Goal: Task Accomplishment & Management: Complete application form

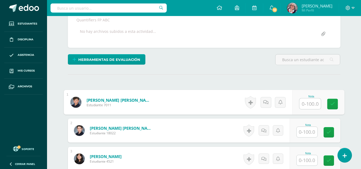
click at [307, 105] on input "text" at bounding box center [309, 103] width 21 height 11
type input "75"
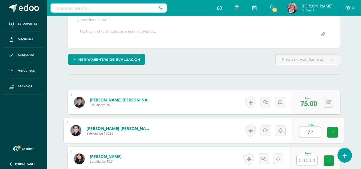
type input "72"
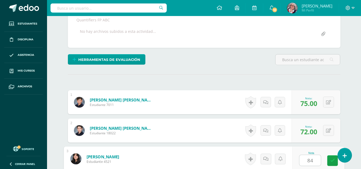
type input "84"
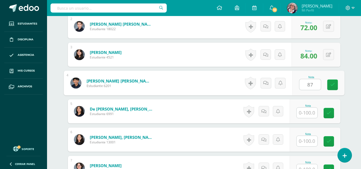
type input "87"
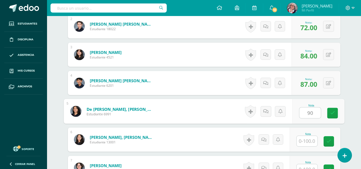
type input "90"
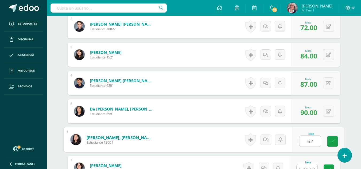
type input "62"
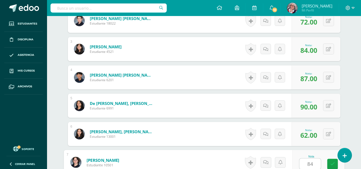
type input "84"
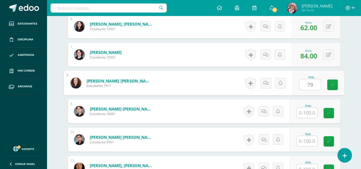
type input "79"
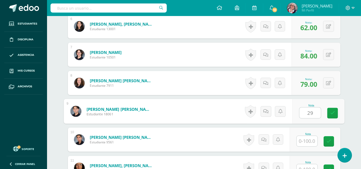
type input "29"
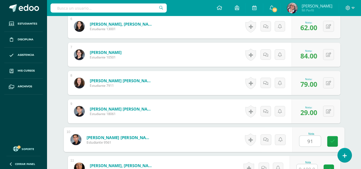
type input "91"
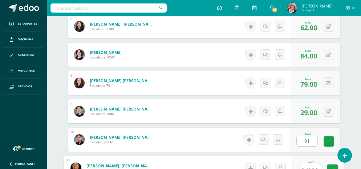
scroll to position [323, 0]
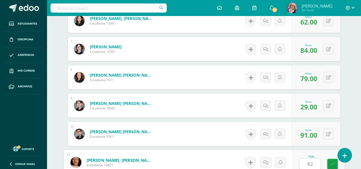
type input "82"
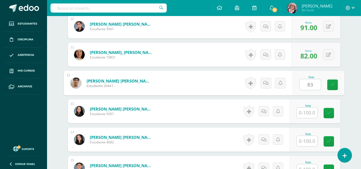
type input "83"
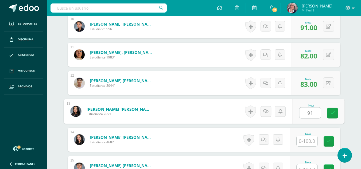
type input "91"
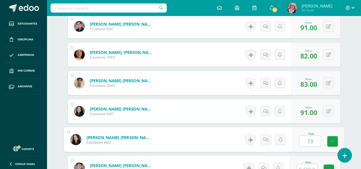
type input "73"
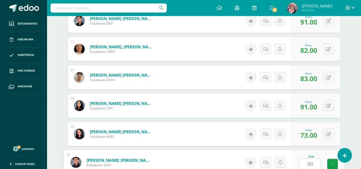
type input "90"
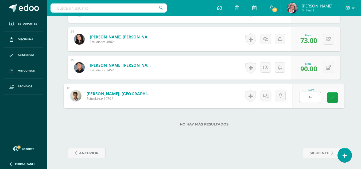
type input "96"
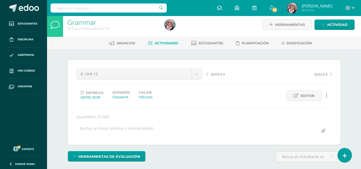
scroll to position [0, 0]
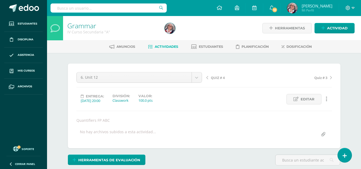
click at [215, 77] on span "QUIZ # 4" at bounding box center [218, 77] width 14 height 5
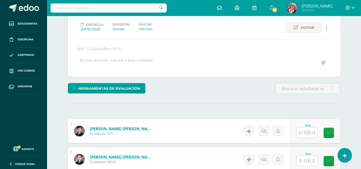
scroll to position [72, 0]
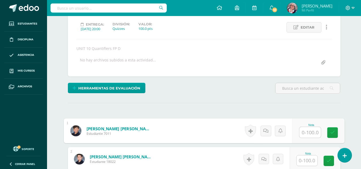
click at [312, 135] on input "text" at bounding box center [309, 132] width 21 height 11
type input "80"
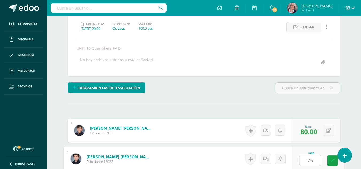
type input "75"
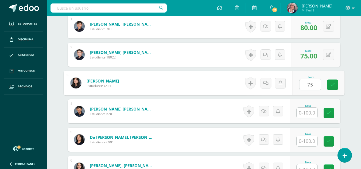
type input "75"
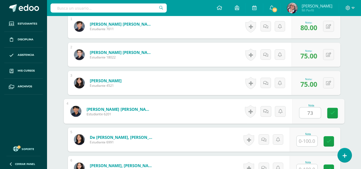
type input "73"
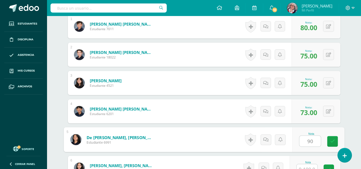
type input "90"
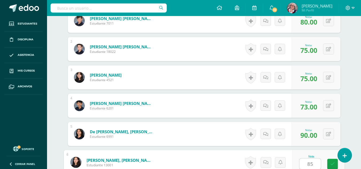
type input "85"
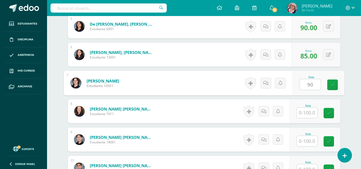
type input "90"
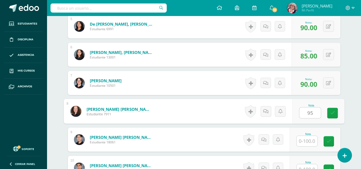
type input "95"
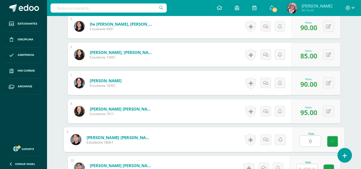
type input "0"
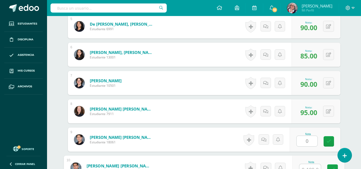
scroll to position [295, 0]
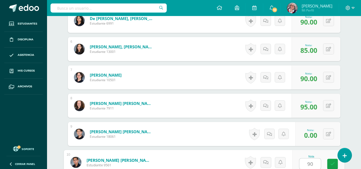
type input "90"
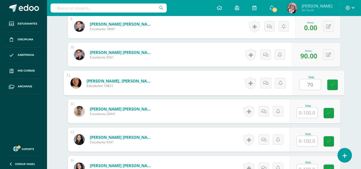
type input "70"
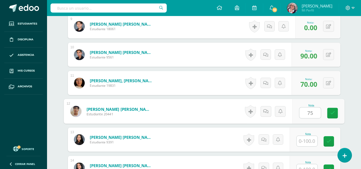
type input "75"
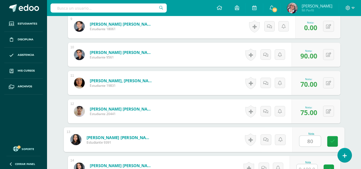
type input "80"
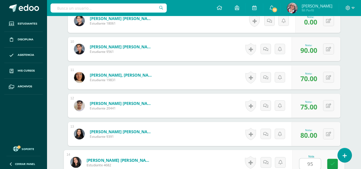
type input "95"
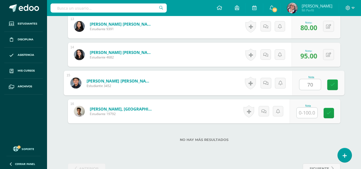
type input "70"
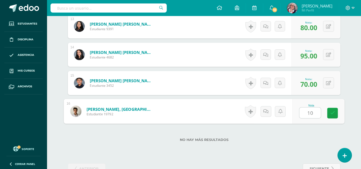
type input "100"
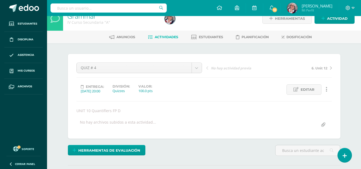
scroll to position [0, 0]
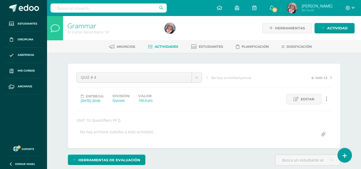
click at [166, 45] on span "Actividades" at bounding box center [166, 47] width 23 height 4
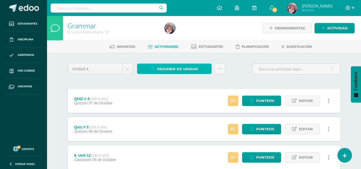
click at [177, 69] on span "Resumen de unidad" at bounding box center [177, 69] width 41 height 10
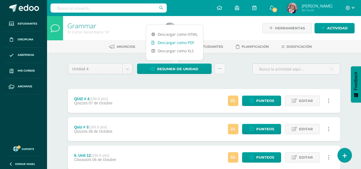
click at [174, 42] on link "Descargar como PDF" at bounding box center [174, 42] width 57 height 8
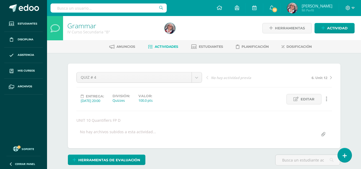
click at [155, 47] on span "Actividades" at bounding box center [166, 47] width 23 height 4
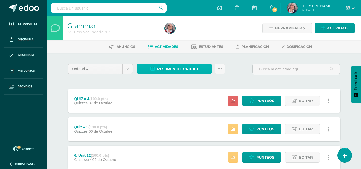
click at [174, 66] on span "Resumen de unidad" at bounding box center [177, 69] width 41 height 10
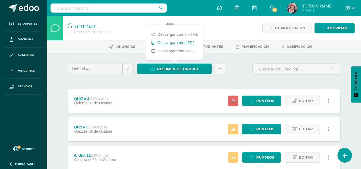
click at [171, 42] on link "Descargar como PDF" at bounding box center [174, 42] width 57 height 8
